Goal: Navigation & Orientation: Find specific page/section

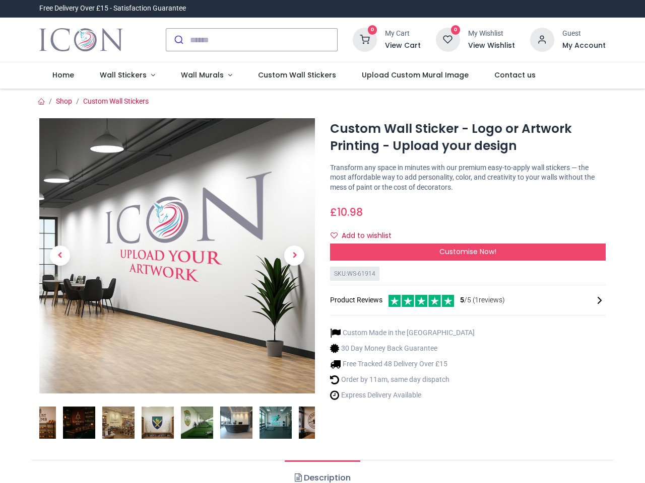
click at [322, 242] on div "Custom Wall Sticker - Logo or Artwork Printing - Upload your design [URL][DOMAI…" at bounding box center [467, 283] width 291 height 330
click at [252, 40] on input "search" at bounding box center [263, 40] width 147 height 22
click at [264, 40] on input "search" at bounding box center [263, 40] width 147 height 22
click at [404, 46] on h6 "View Cart" at bounding box center [403, 46] width 36 height 10
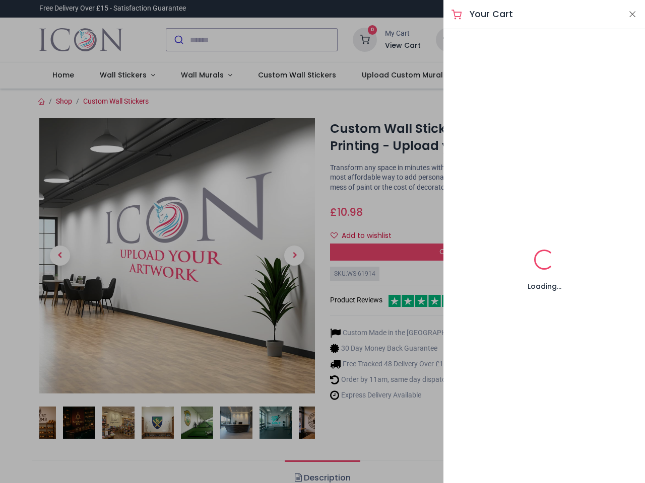
click at [542, 39] on div at bounding box center [322, 241] width 645 height 483
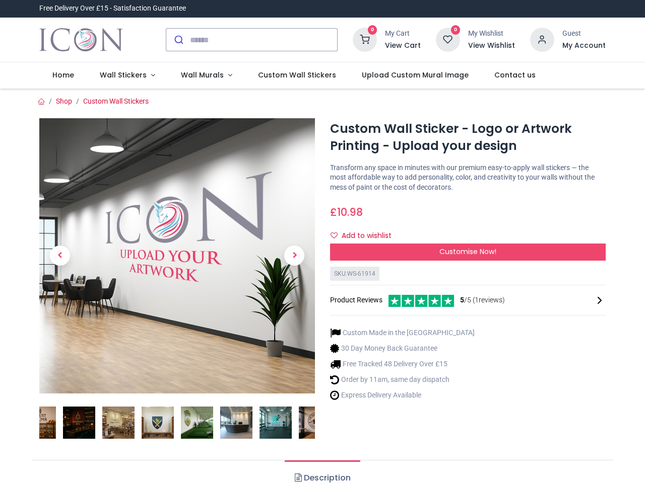
click at [583, 46] on h6 "My Account" at bounding box center [583, 46] width 43 height 10
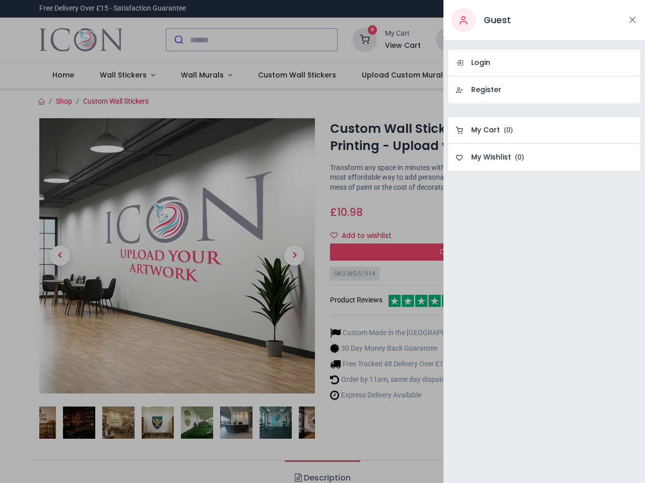
click at [125, 76] on div at bounding box center [322, 241] width 645 height 483
click at [202, 76] on span "Wall Murals" at bounding box center [202, 75] width 43 height 10
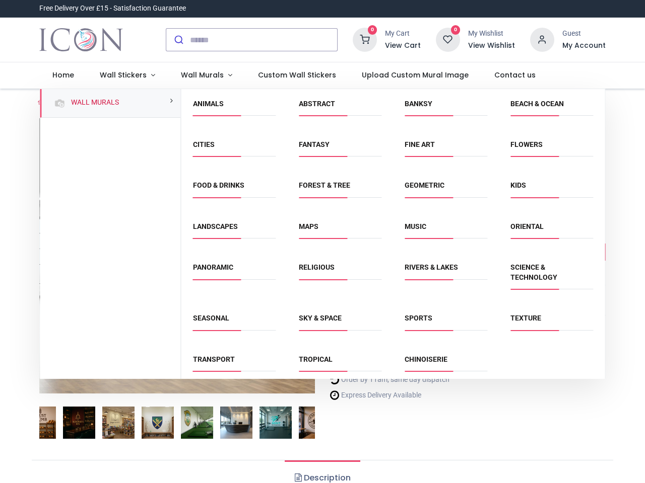
click at [321, 286] on div "Religious" at bounding box center [340, 278] width 106 height 51
